Goal: Task Accomplishment & Management: Manage account settings

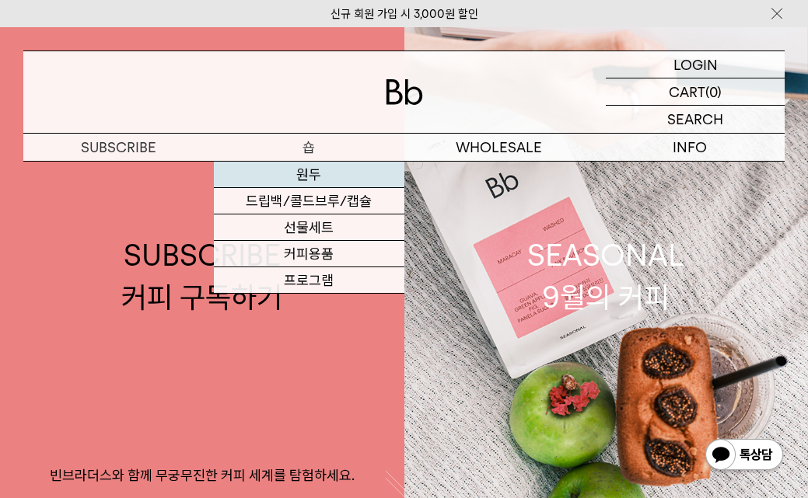
click at [294, 168] on link "원두" at bounding box center [309, 175] width 190 height 26
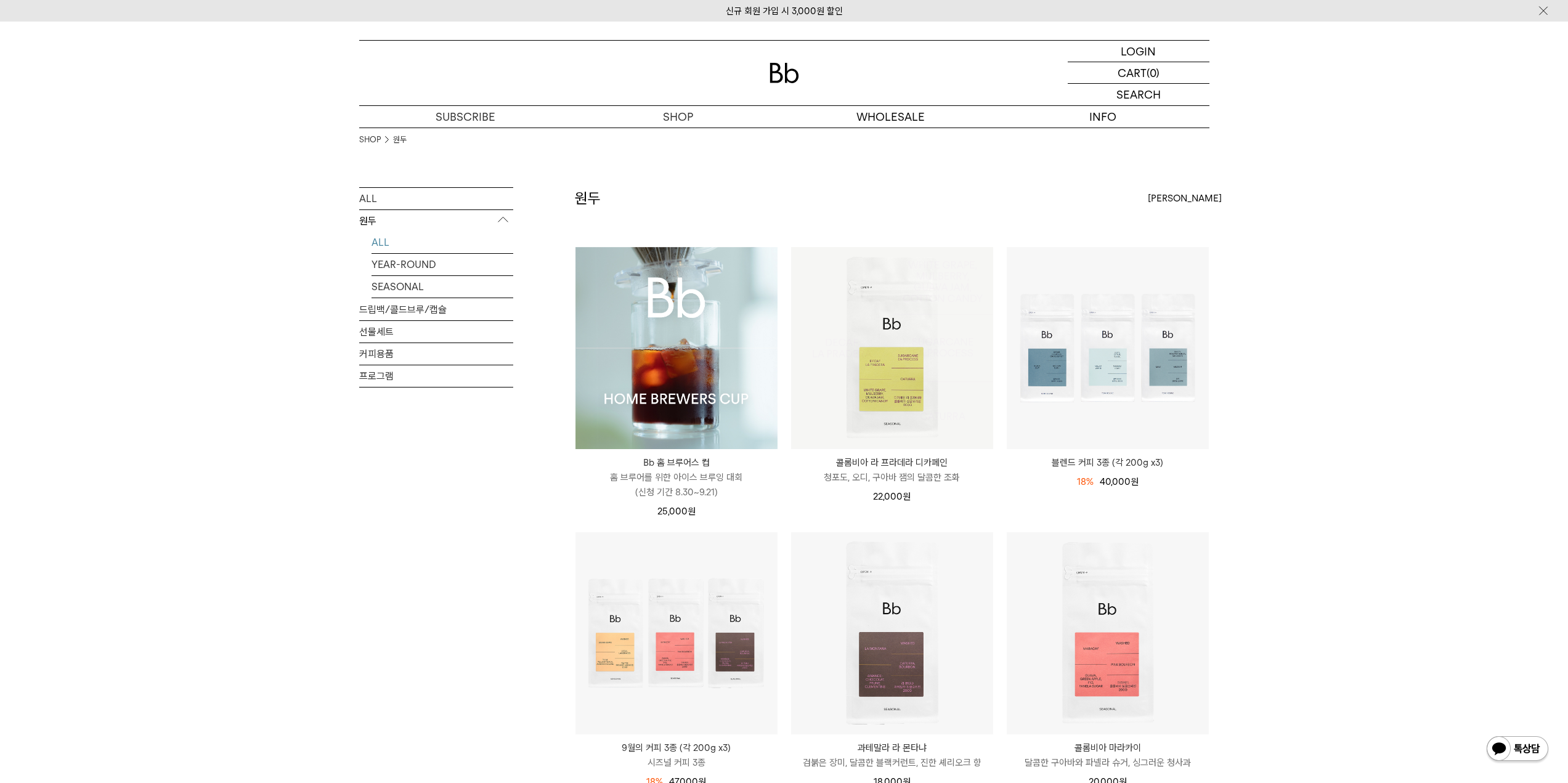
click at [639, 378] on img at bounding box center [676, 348] width 202 height 202
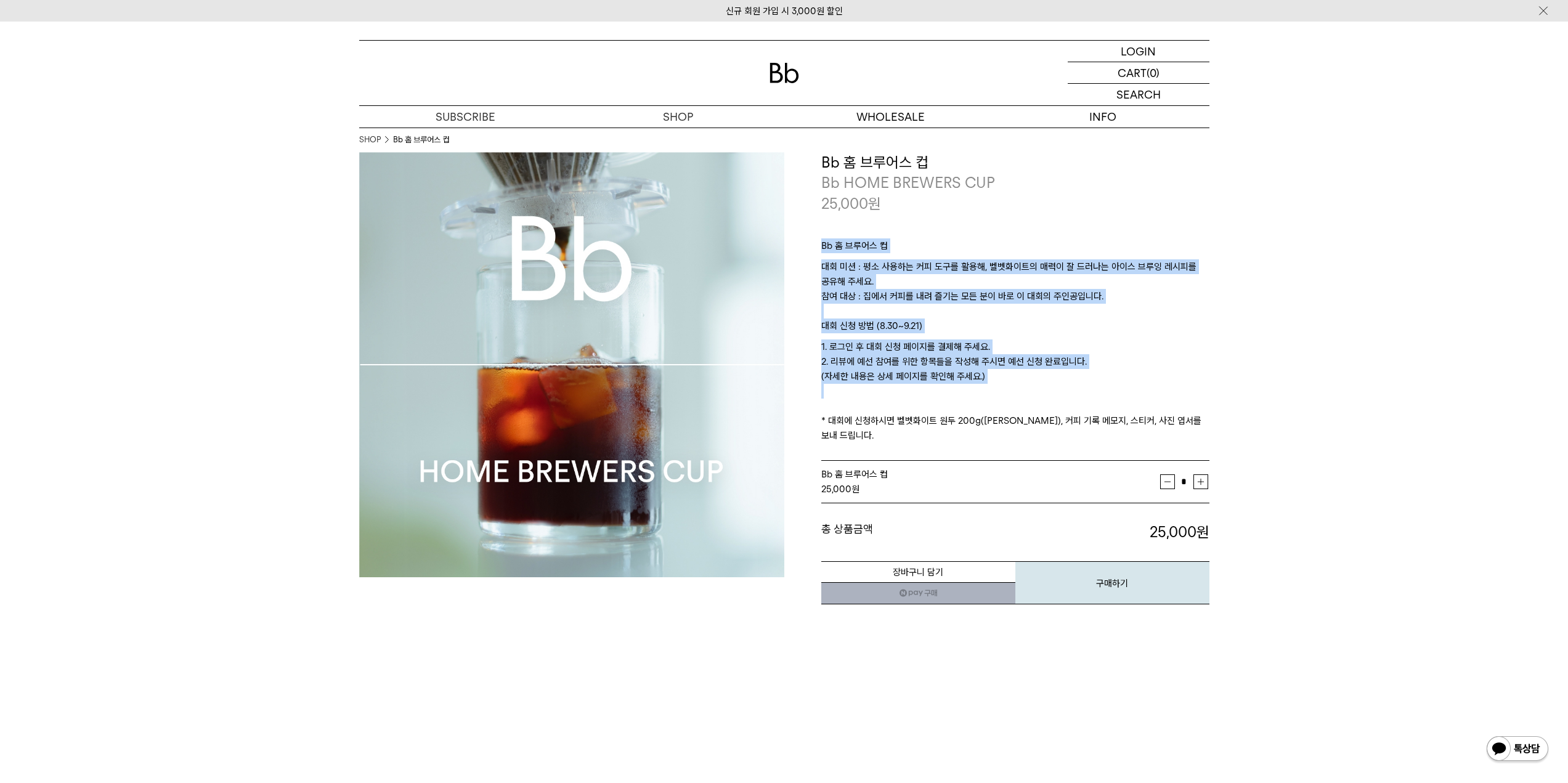
drag, startPoint x: 821, startPoint y: 247, endPoint x: 1024, endPoint y: 401, distance: 254.8
click at [1024, 401] on div "Bb 홈 브루어스 컵 대회 미션 : 평소 사용하는 커피 도구를 활용해, 벨벳화이트의 매력이 잘 드러나는 아이스 브루잉 레시피를 공유해 주세요.…" at bounding box center [1015, 338] width 388 height 248
click at [1019, 389] on p "1. 로그인 후 대회 신청 페이지를 결제해 주세요. 2. 리뷰에 예선 참여를 위한 항목들을 작성해 주시면 예선 신청 완료입니다. (자세한 내용…" at bounding box center [1015, 391] width 388 height 104
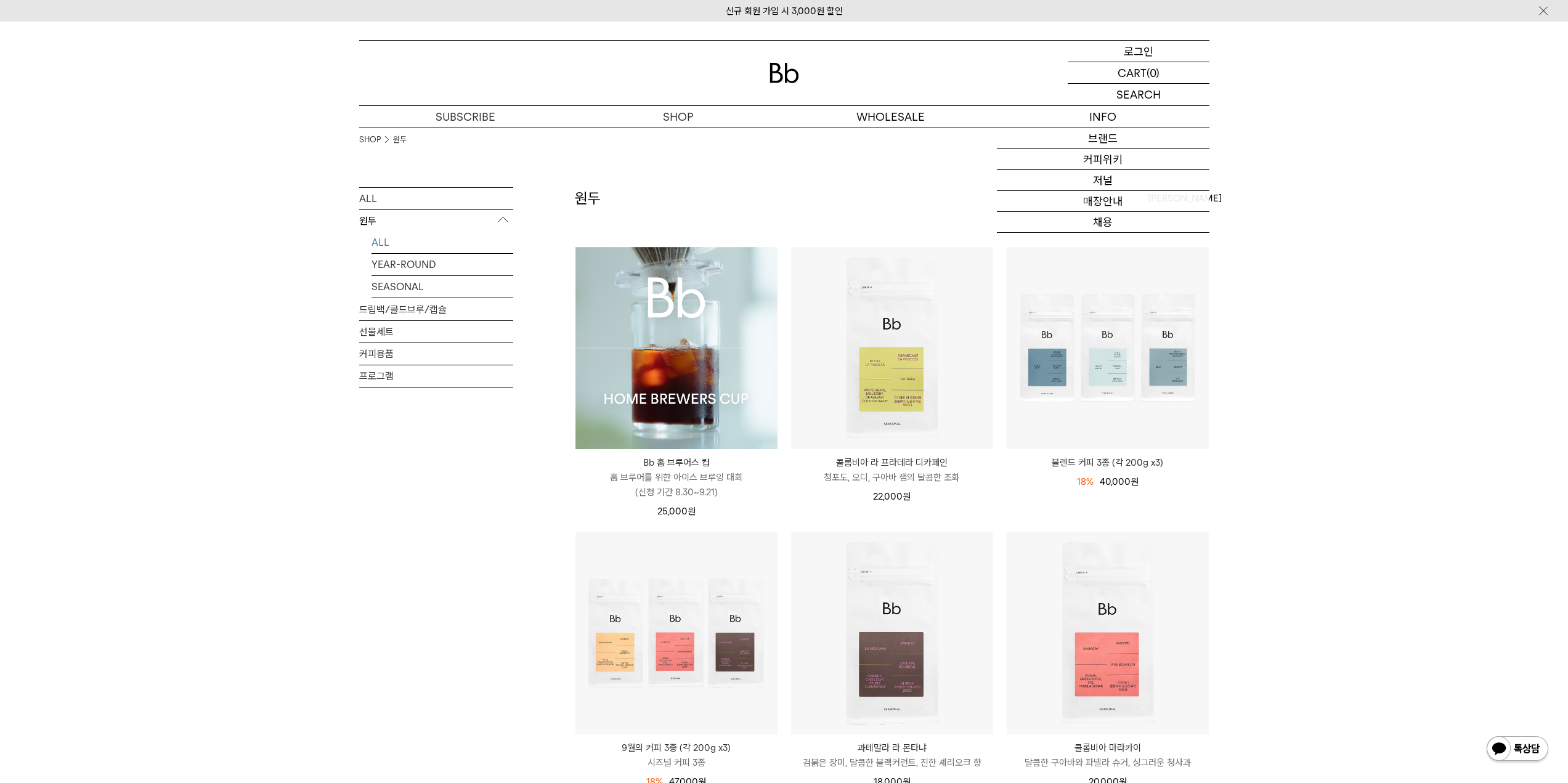
click at [1146, 55] on p "로그인" at bounding box center [1138, 51] width 29 height 21
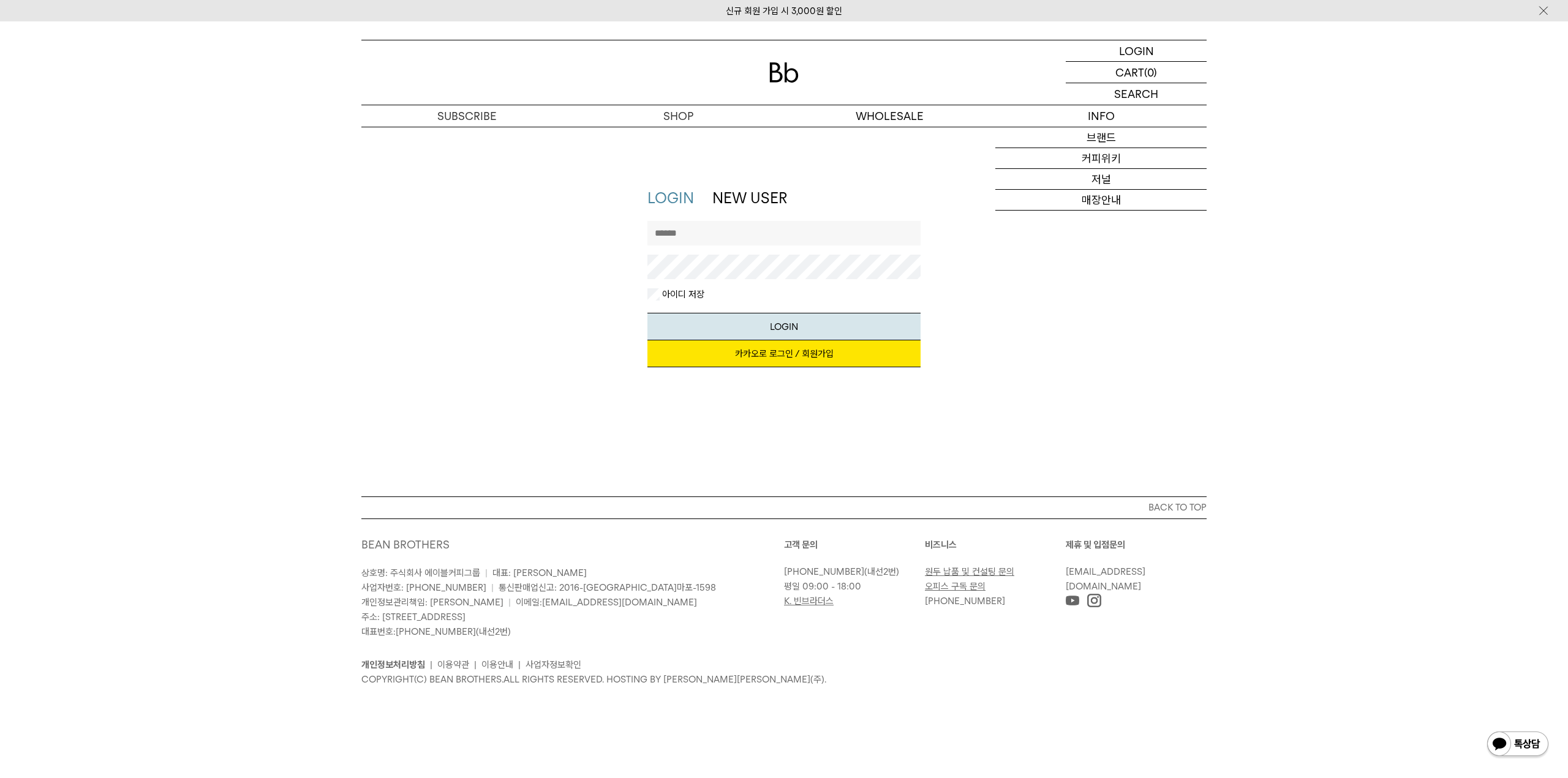
click at [738, 237] on input "text" at bounding box center [785, 233] width 274 height 24
click at [808, 358] on link "카카오로 로그인 / 회원가입" at bounding box center [785, 354] width 274 height 27
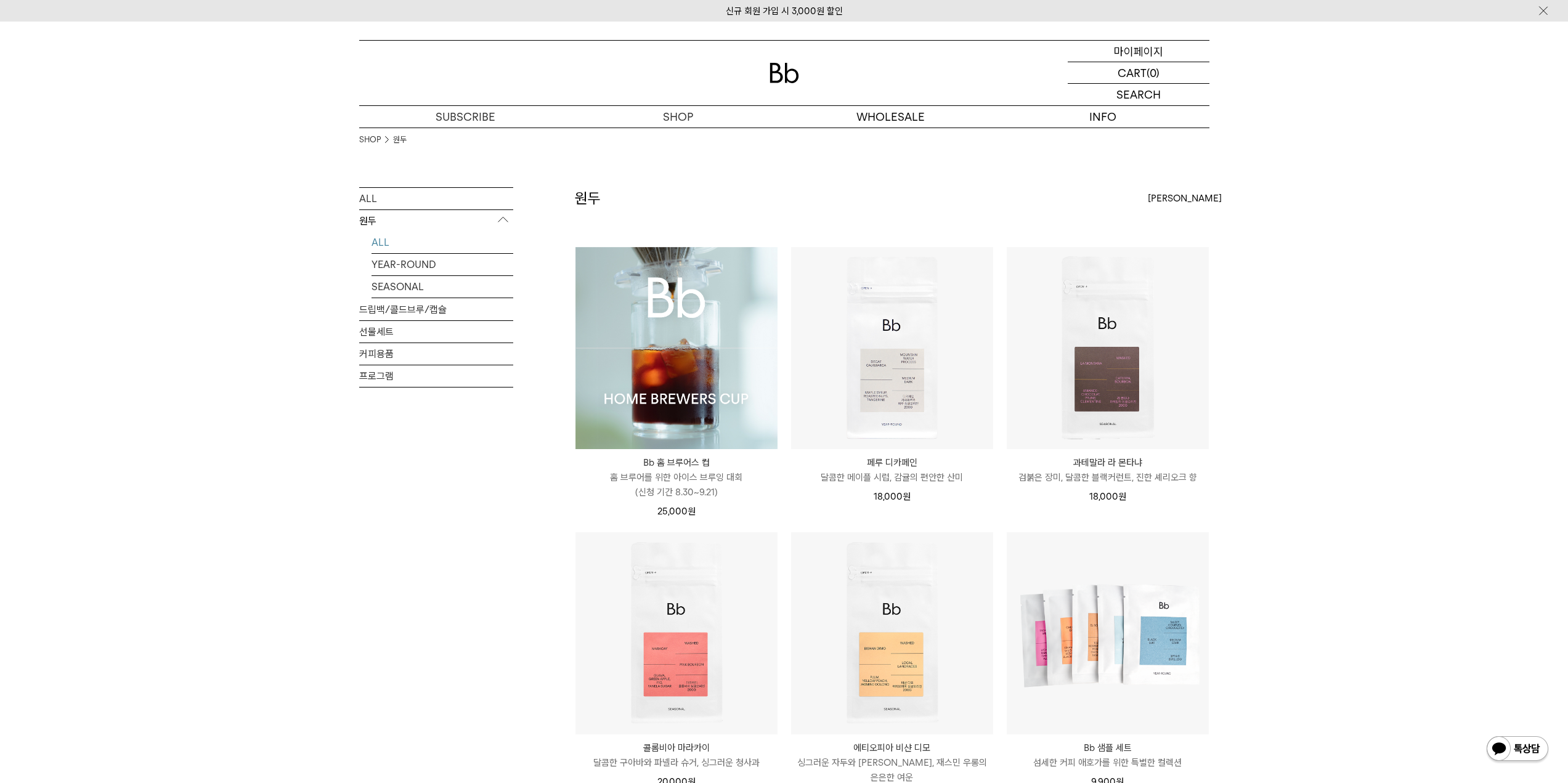
click at [1133, 52] on p "마이페이지" at bounding box center [1139, 51] width 49 height 21
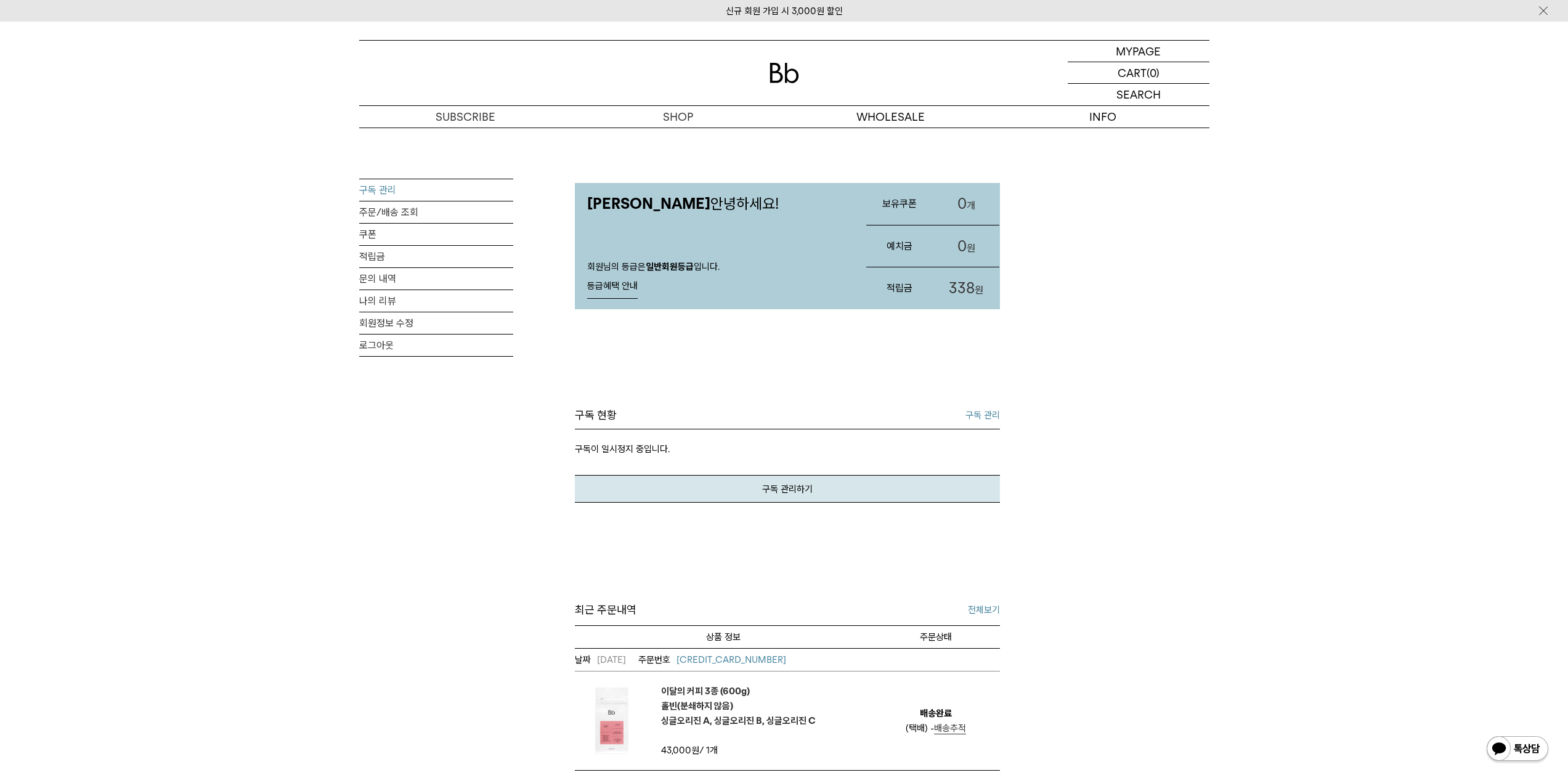
click at [391, 193] on link "구독 관리" at bounding box center [436, 189] width 154 height 21
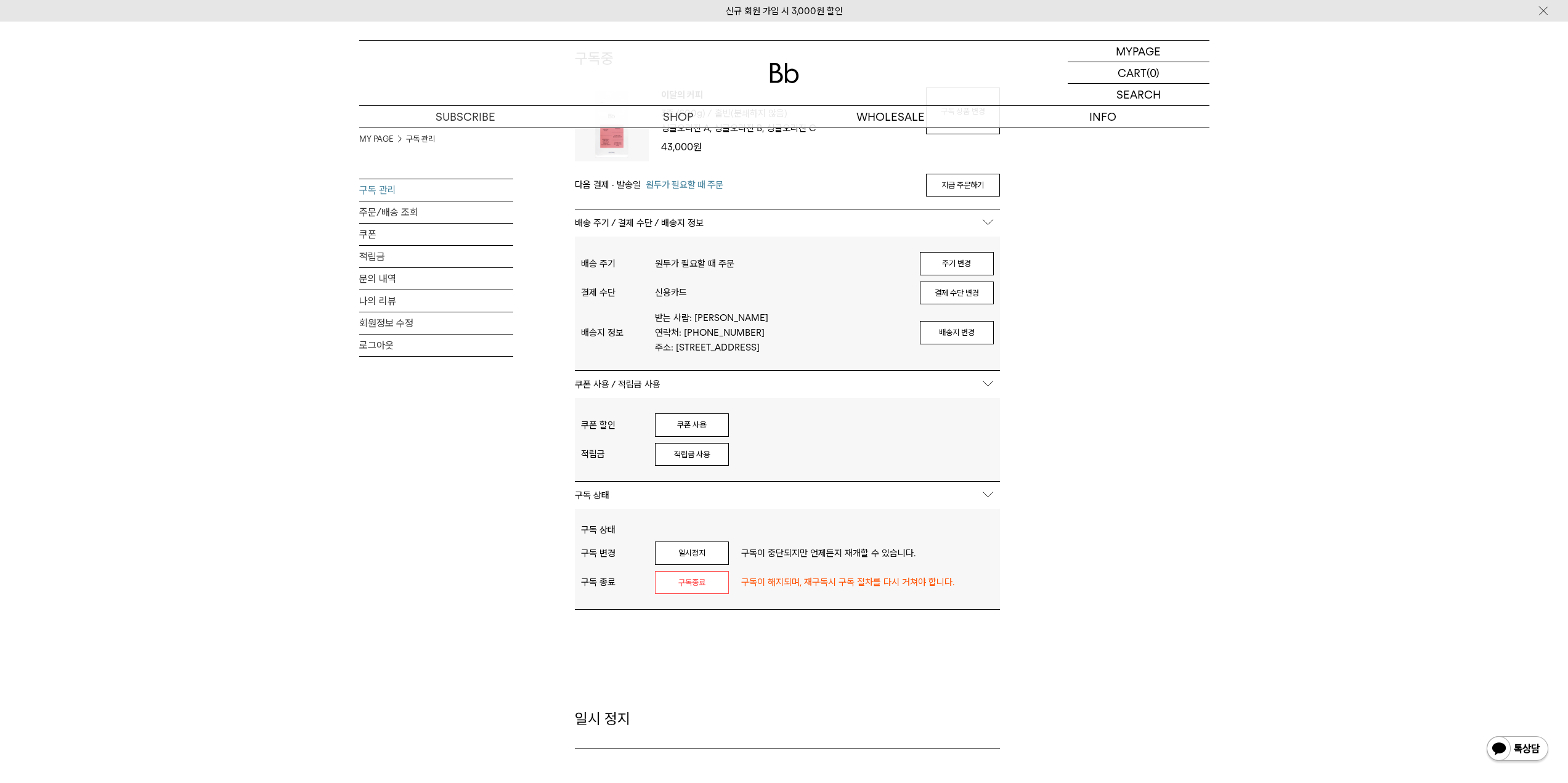
scroll to position [123, 0]
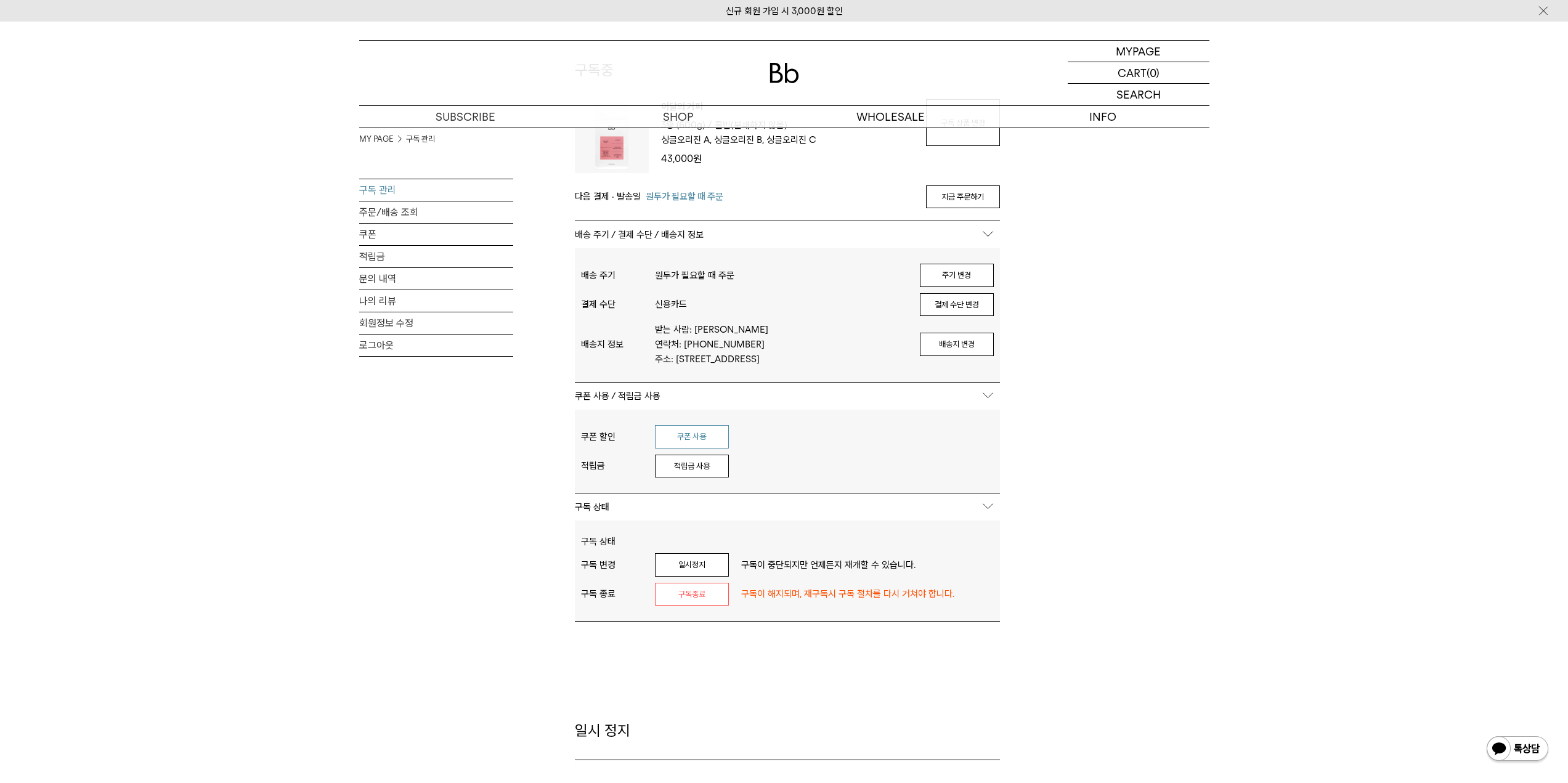
click at [700, 437] on button "쿠폰 사용" at bounding box center [691, 437] width 74 height 24
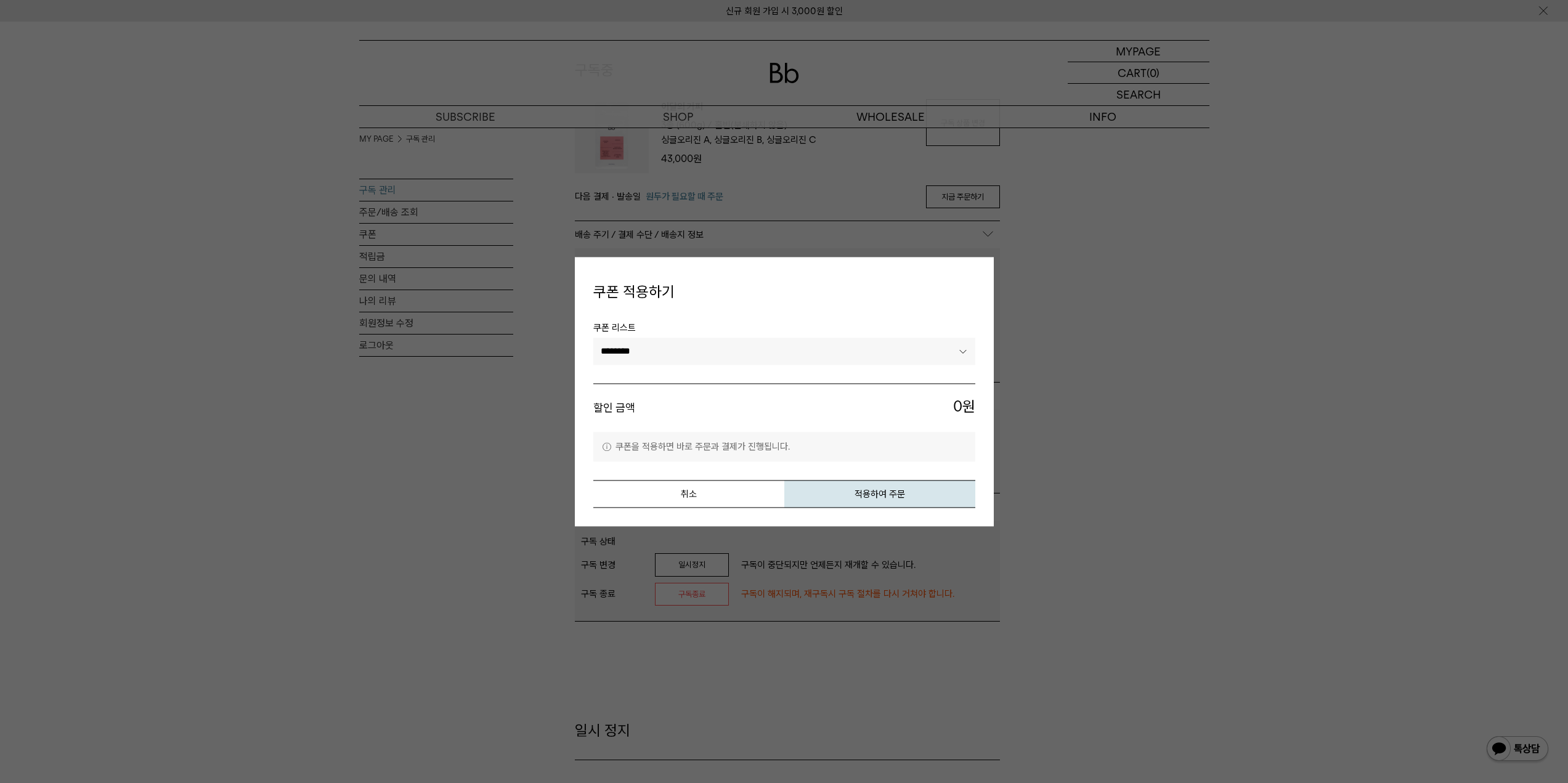
click at [967, 347] on select "********" at bounding box center [784, 352] width 382 height 27
click at [593, 338] on select "********" at bounding box center [784, 352] width 382 height 27
click at [715, 500] on button "취소" at bounding box center [689, 494] width 191 height 28
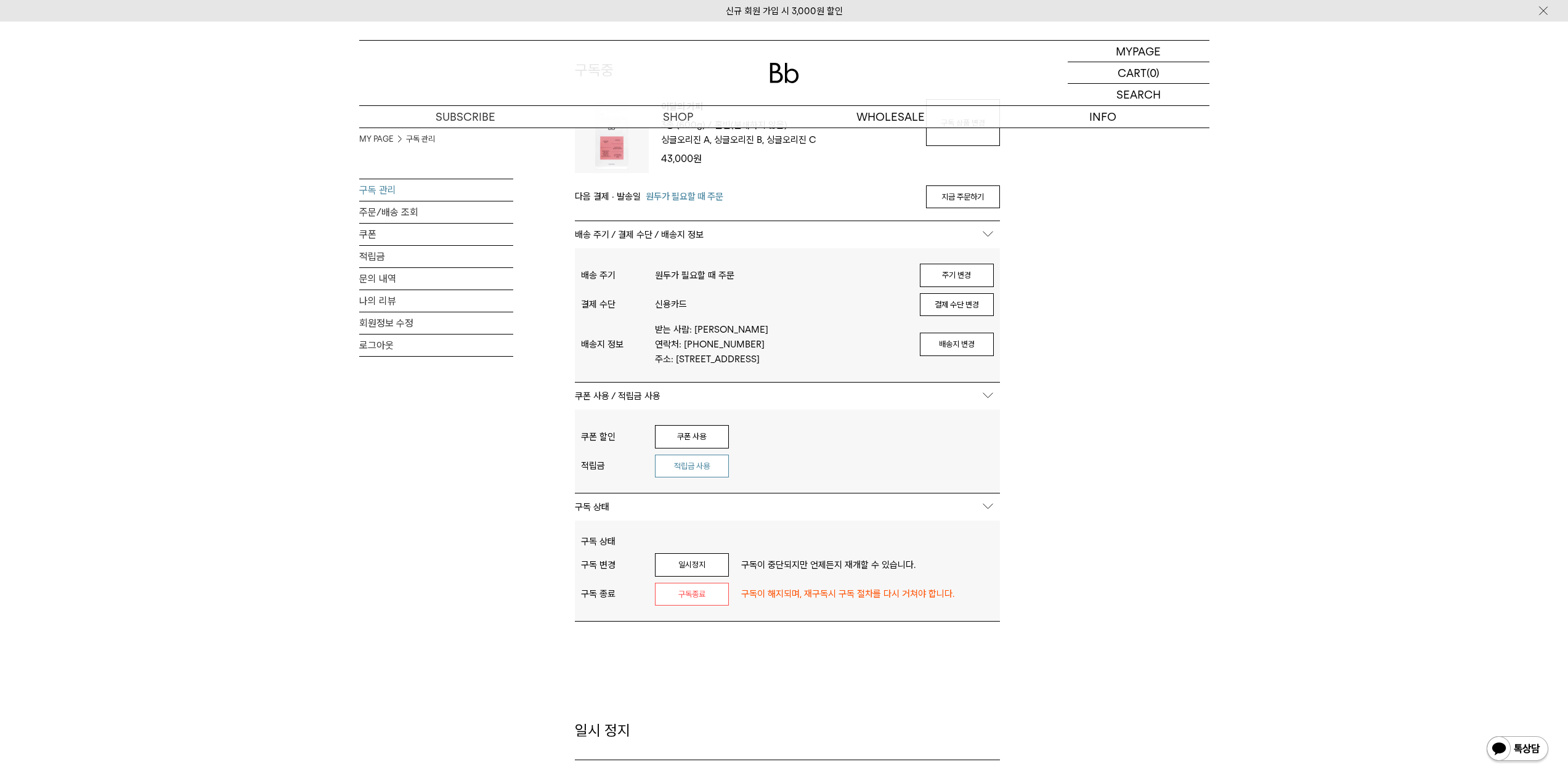
click at [685, 473] on button "적립금 사용" at bounding box center [691, 467] width 74 height 24
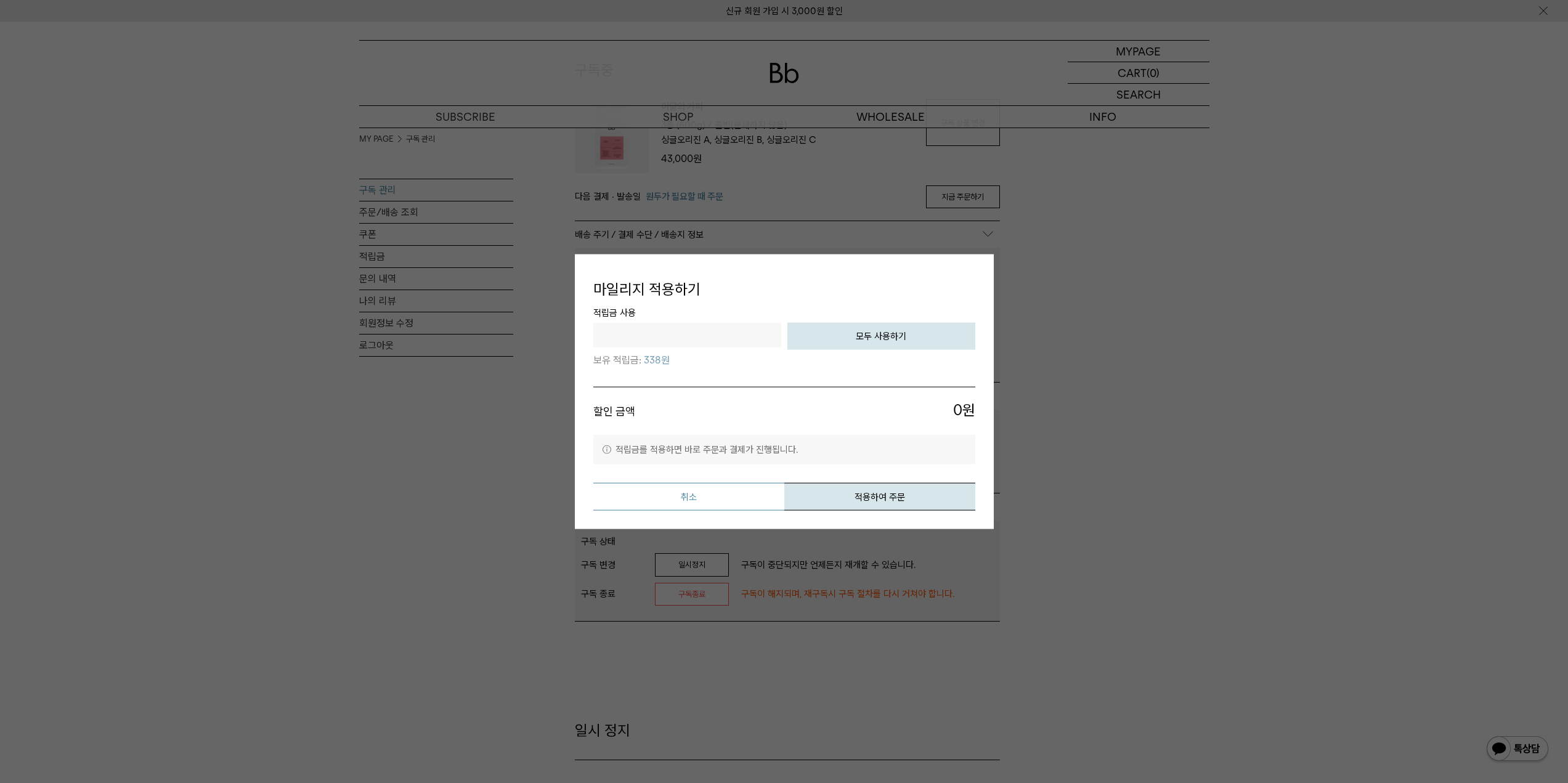
click at [685, 497] on button "취소" at bounding box center [689, 497] width 191 height 28
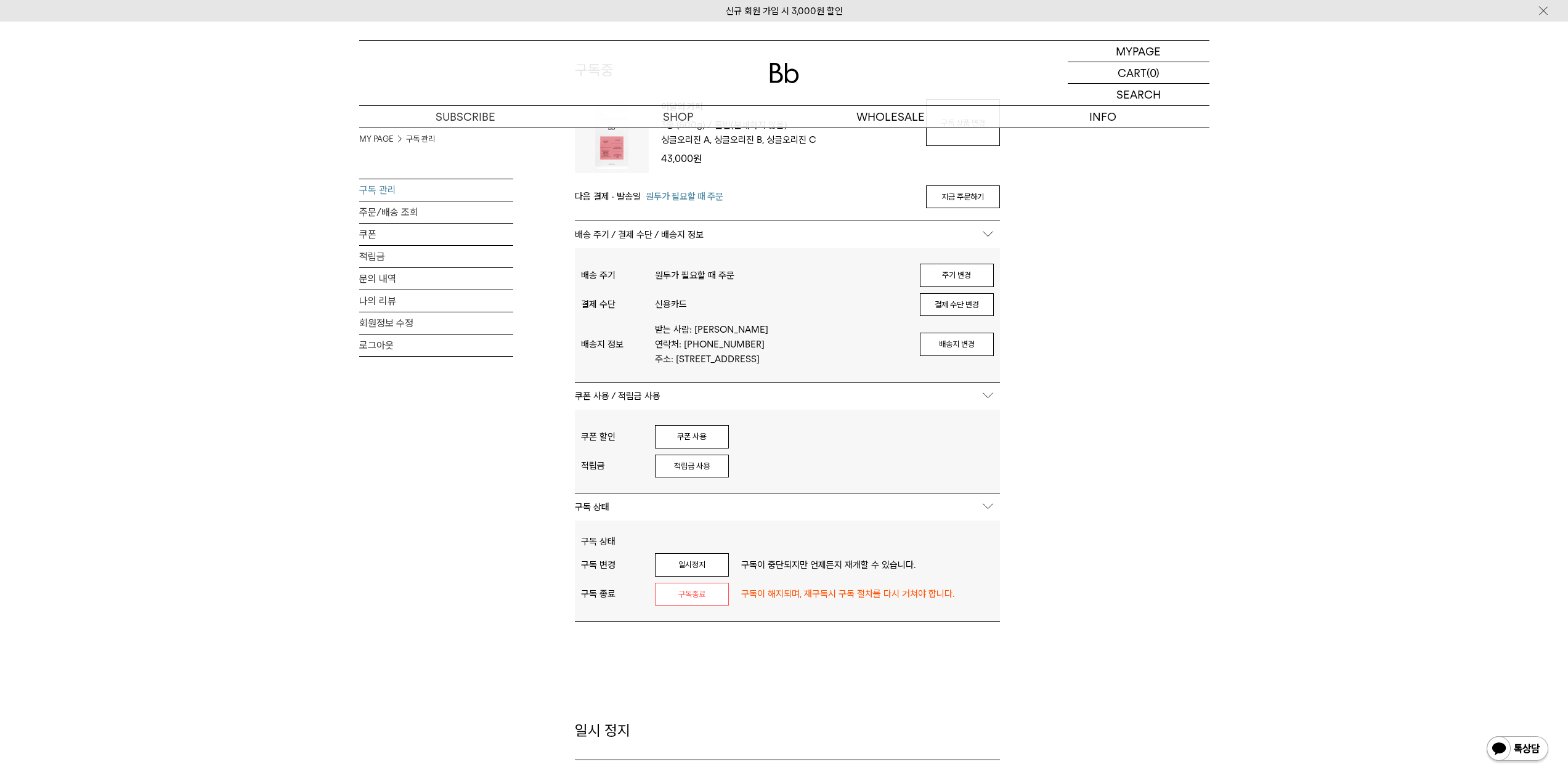
click at [1177, 449] on div "MY PAGE 구독 관리 구독 관리 주문/배송 조회 쿠폰 적립금 문의 내역 나의 리뷰 회원정보 수정 로그아웃 구독중 구독 번호 : 53857 …" at bounding box center [784, 424] width 850 height 841
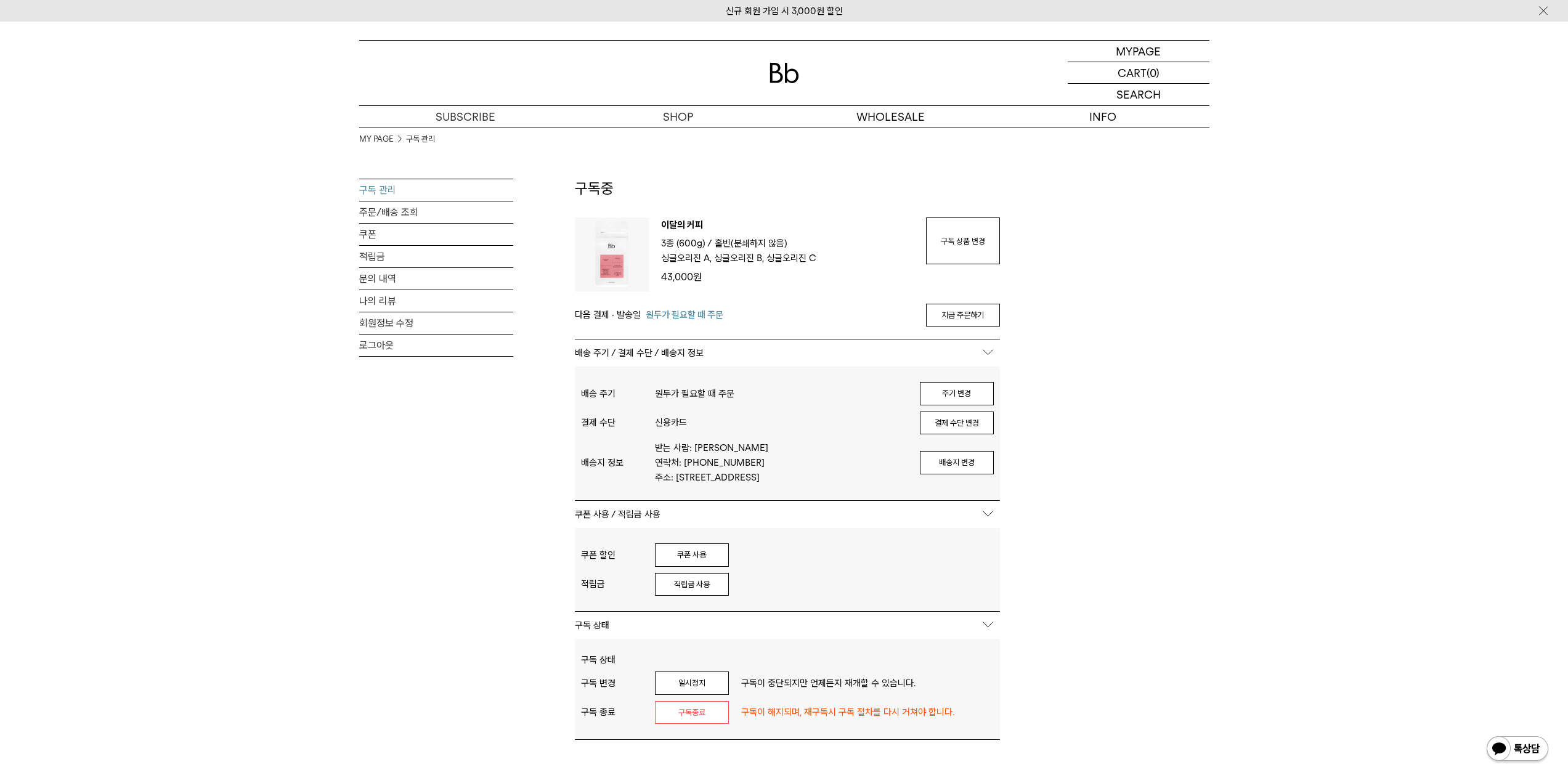
scroll to position [0, 0]
click at [956, 425] on button "결제 수단 변경" at bounding box center [956, 429] width 74 height 24
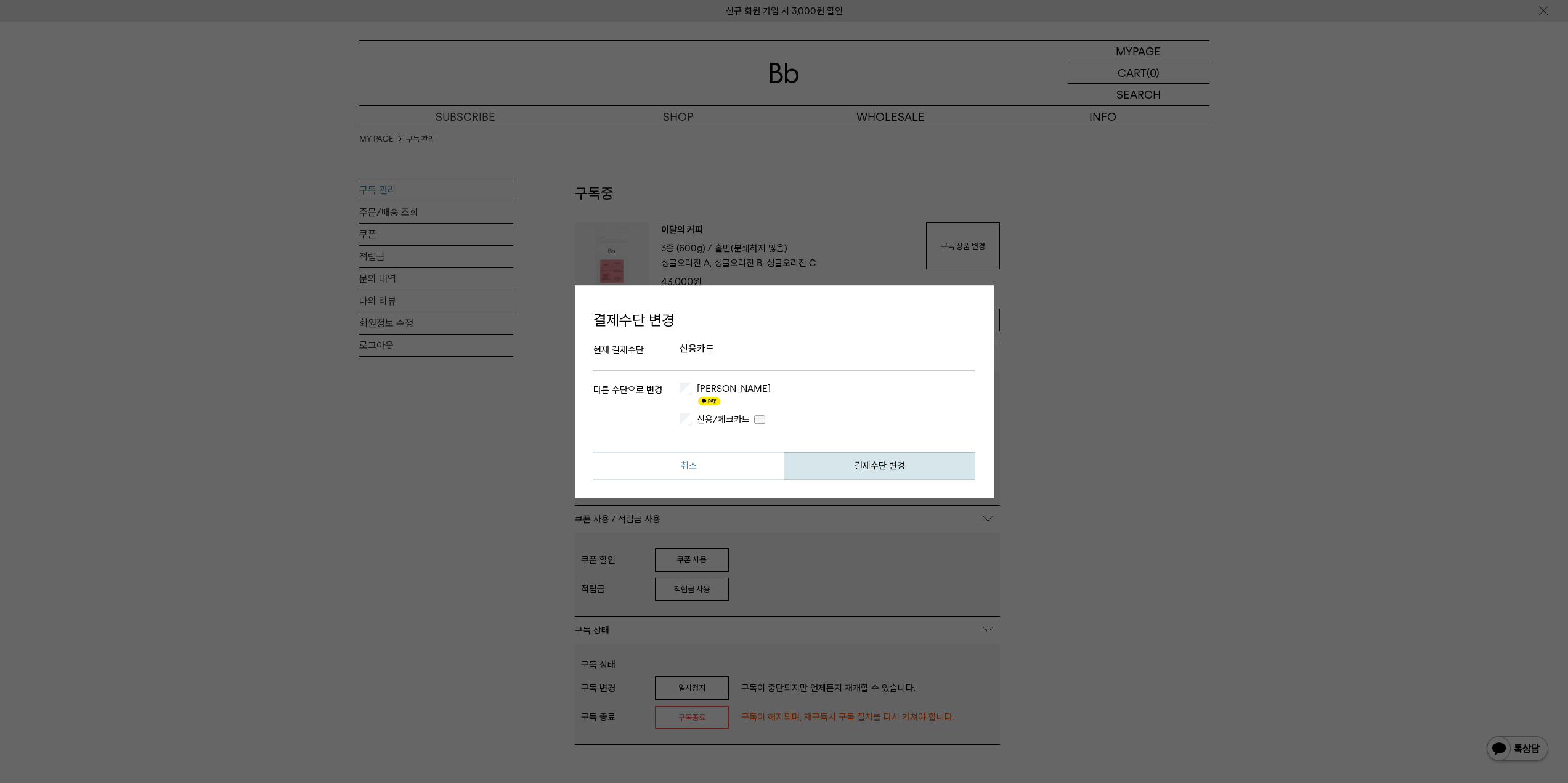
click at [715, 456] on button "취소" at bounding box center [689, 465] width 191 height 28
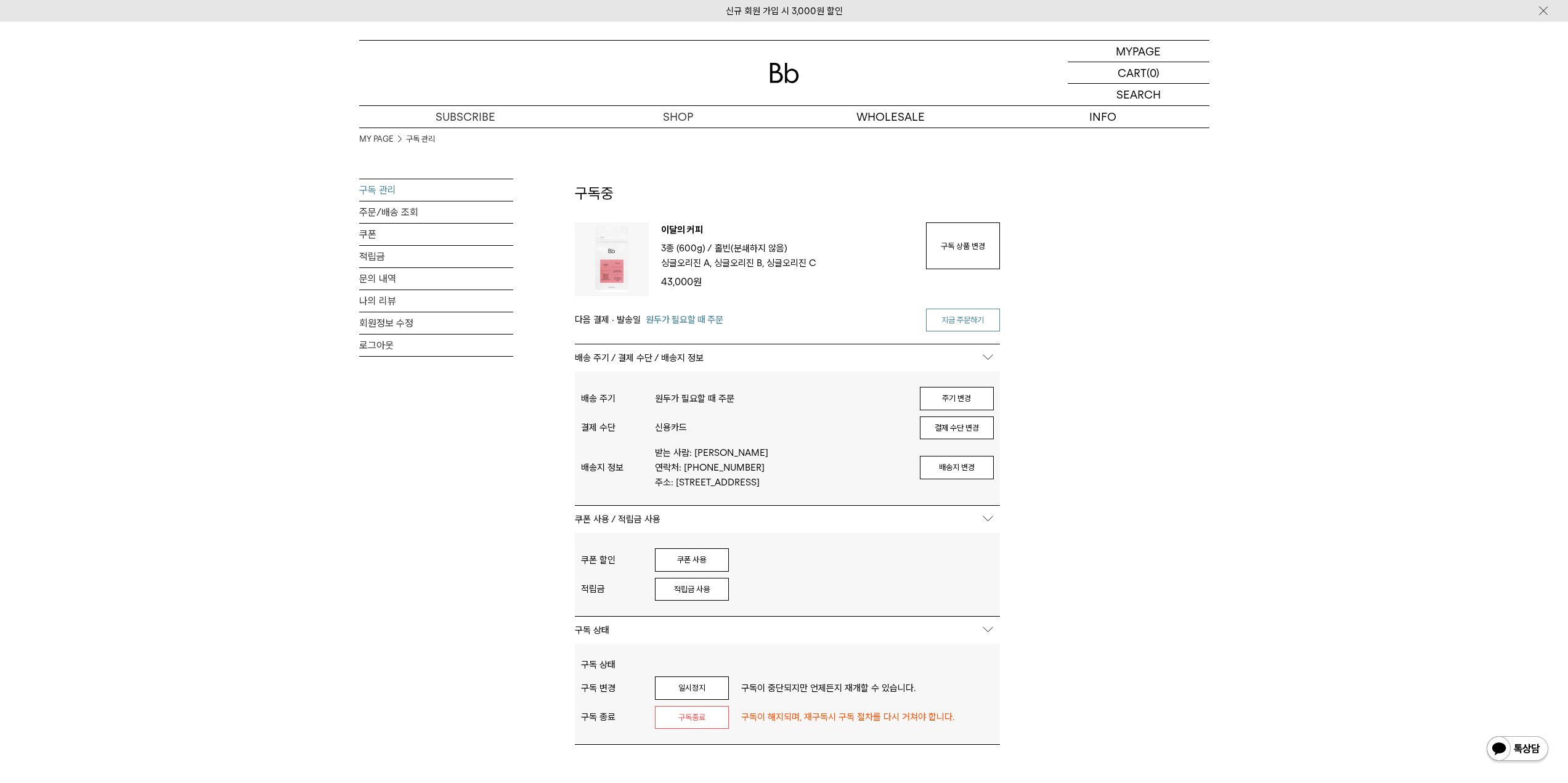
click at [962, 318] on link "지금 주문하기" at bounding box center [962, 320] width 74 height 24
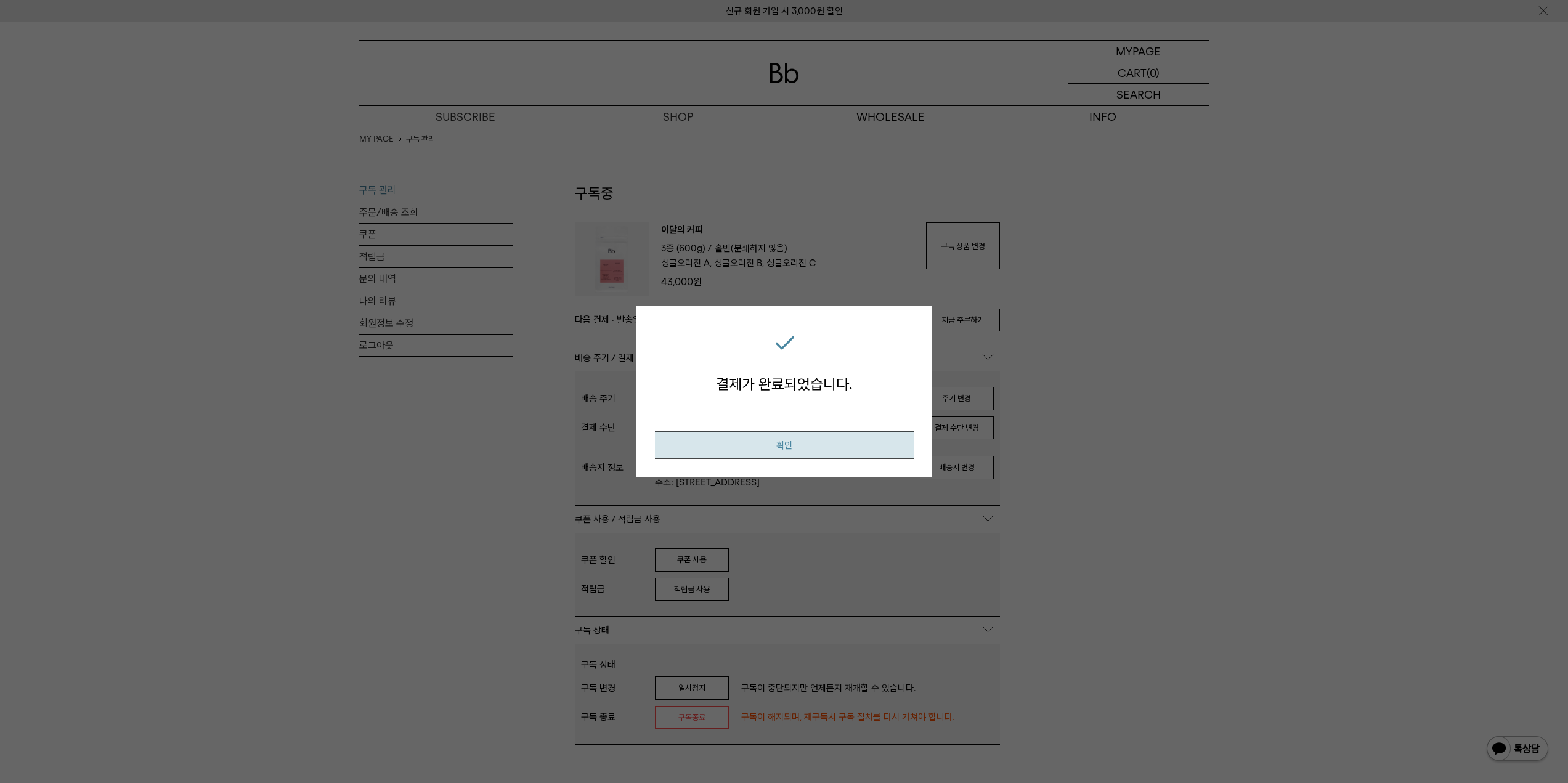
click at [773, 439] on button "확인" at bounding box center [784, 445] width 259 height 28
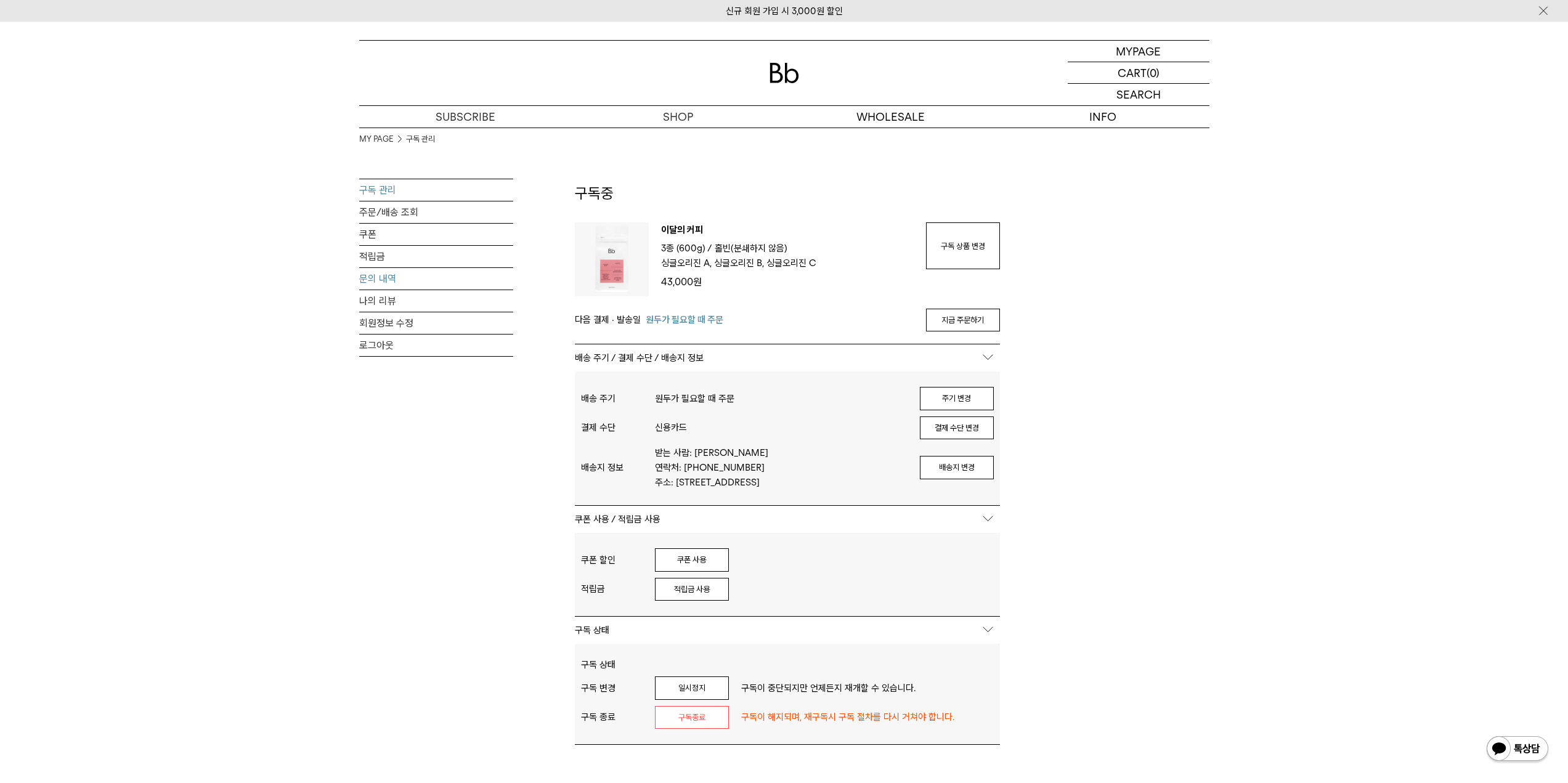
click at [394, 278] on link "문의 내역" at bounding box center [436, 278] width 154 height 21
